Goal: Task Accomplishment & Management: Complete application form

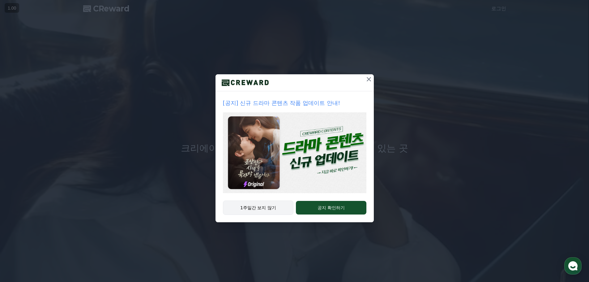
click at [271, 206] on button "1주일간 보지 않기" at bounding box center [258, 207] width 71 height 14
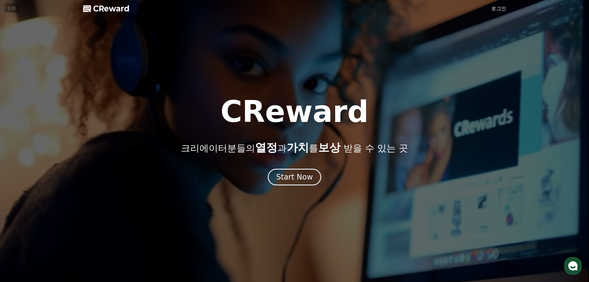
click at [500, 9] on link "로그인" at bounding box center [499, 8] width 15 height 7
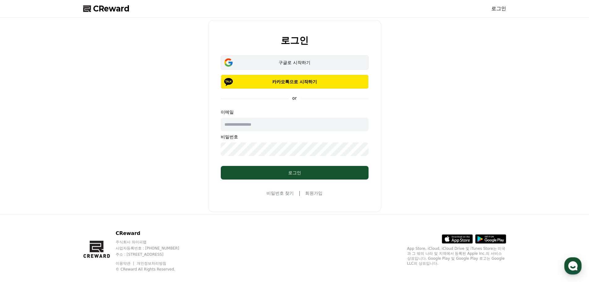
click at [294, 60] on div "구글로 시작하기" at bounding box center [295, 62] width 130 height 6
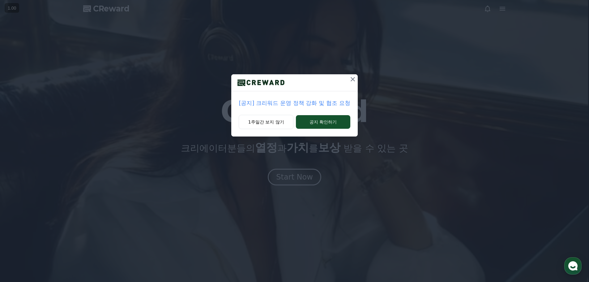
click at [351, 79] on icon at bounding box center [352, 78] width 7 height 7
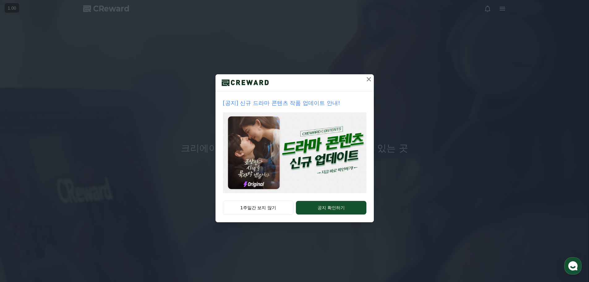
click at [369, 80] on icon at bounding box center [368, 78] width 7 height 7
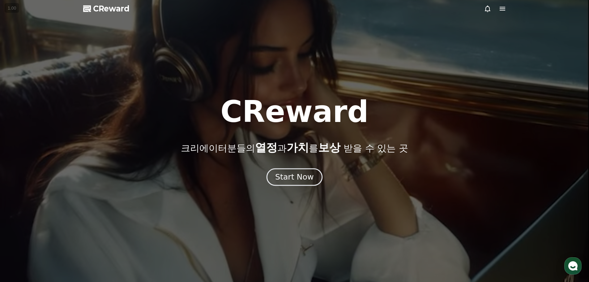
click at [305, 177] on div "Start Now" at bounding box center [294, 177] width 38 height 11
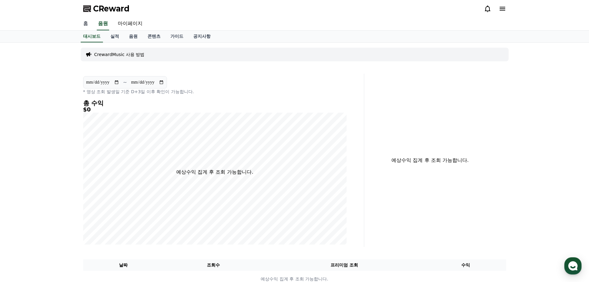
click at [86, 21] on link "홈" at bounding box center [85, 23] width 15 height 13
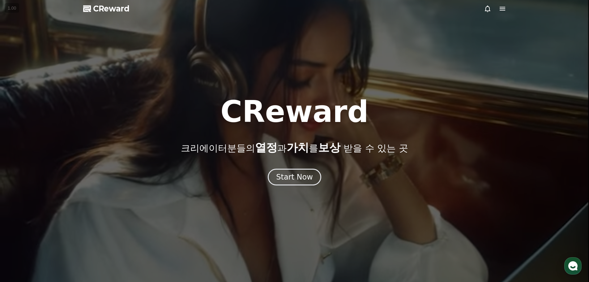
click at [507, 11] on div at bounding box center [294, 141] width 589 height 282
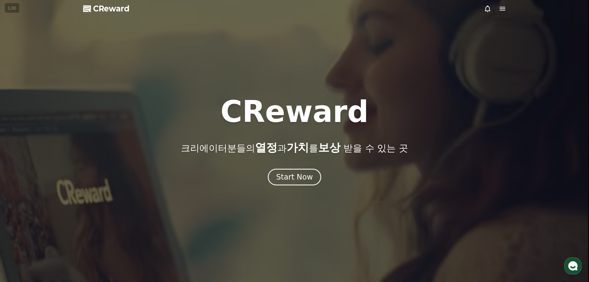
click at [502, 10] on icon at bounding box center [503, 9] width 6 height 4
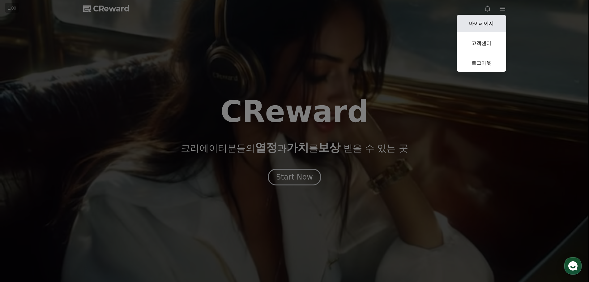
click at [483, 20] on link "마이페이지" at bounding box center [481, 23] width 49 height 17
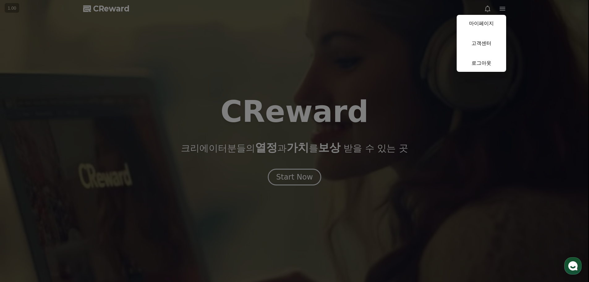
select select "**********"
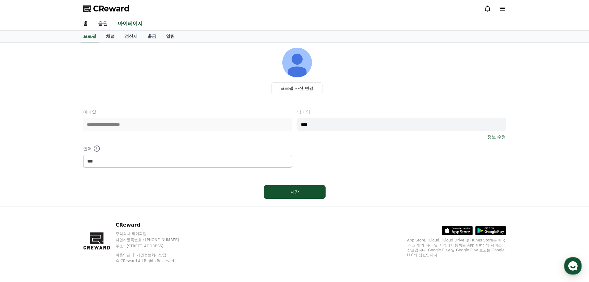
click at [104, 21] on link "음원" at bounding box center [103, 23] width 20 height 13
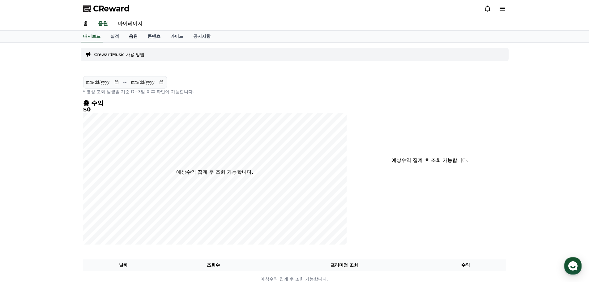
click at [131, 36] on link "음원" at bounding box center [133, 37] width 19 height 12
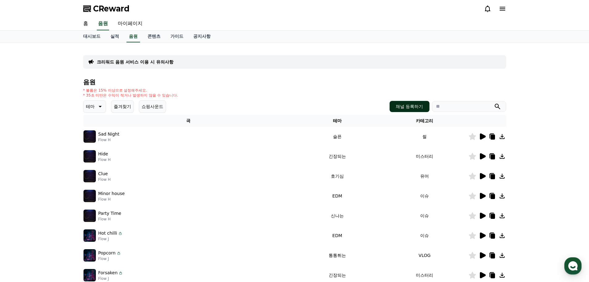
click at [422, 107] on button "채널 등록하기" at bounding box center [410, 106] width 40 height 11
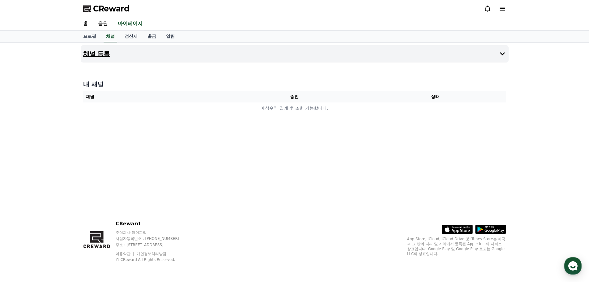
click at [108, 53] on h4 "채널 등록" at bounding box center [96, 53] width 27 height 7
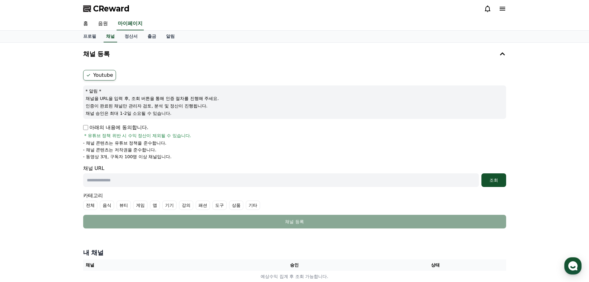
click at [90, 128] on p "아래의 내용에 동의합니다." at bounding box center [115, 127] width 65 height 7
click at [89, 126] on p "아래의 내용에 동의합니다." at bounding box center [115, 127] width 65 height 7
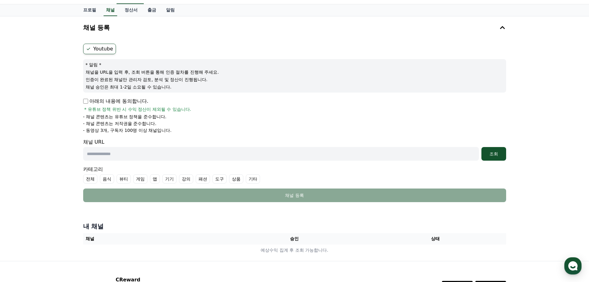
scroll to position [20, 0]
